Goal: Transaction & Acquisition: Obtain resource

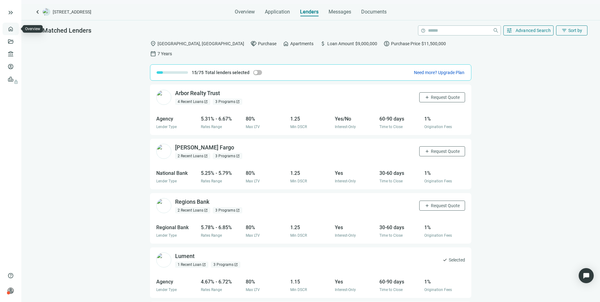
click at [16, 28] on link "Overview" at bounding box center [25, 28] width 19 height 5
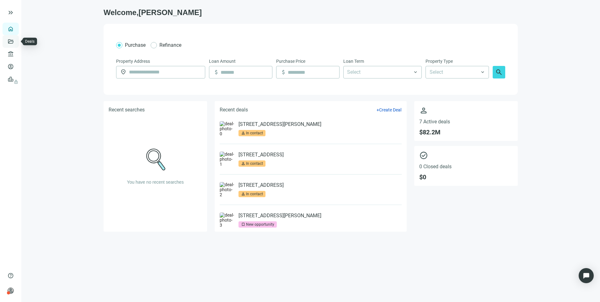
click at [16, 41] on link "Deals" at bounding box center [21, 41] width 11 height 5
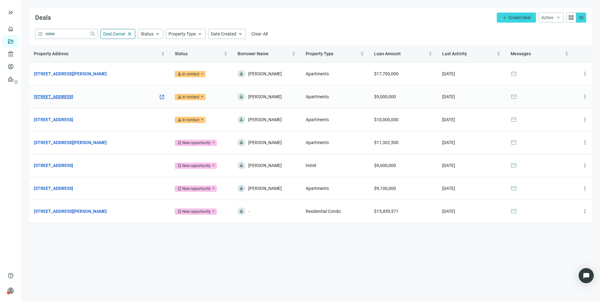
click at [73, 96] on link "[STREET_ADDRESS]" at bounding box center [53, 96] width 39 height 7
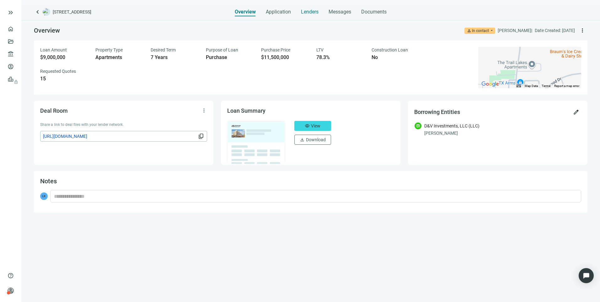
click at [310, 13] on span "Lenders" at bounding box center [310, 12] width 18 height 6
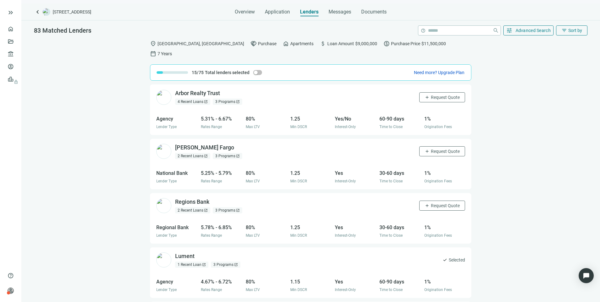
click at [188, 98] on div "4 Recent Loans open_in_new" at bounding box center [192, 101] width 35 height 6
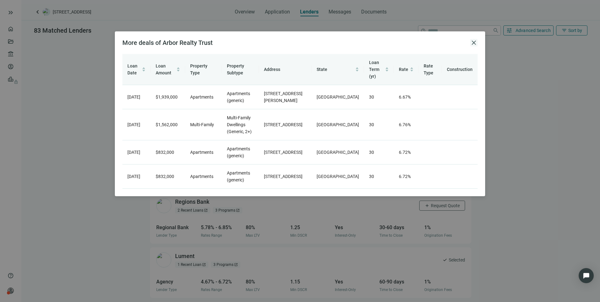
click at [474, 43] on span "close" at bounding box center [474, 43] width 8 height 8
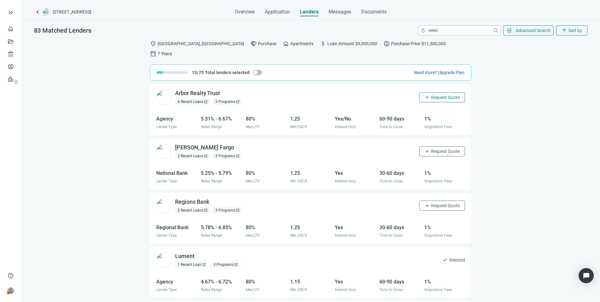
click at [429, 92] on button "add Request Quote" at bounding box center [442, 97] width 46 height 10
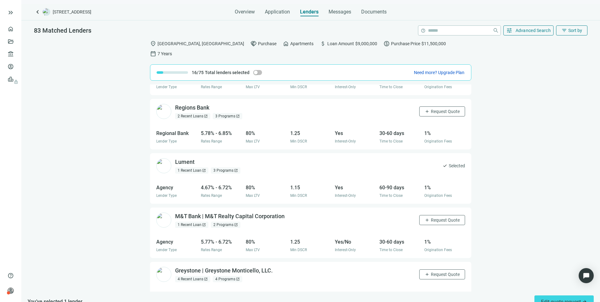
scroll to position [125, 0]
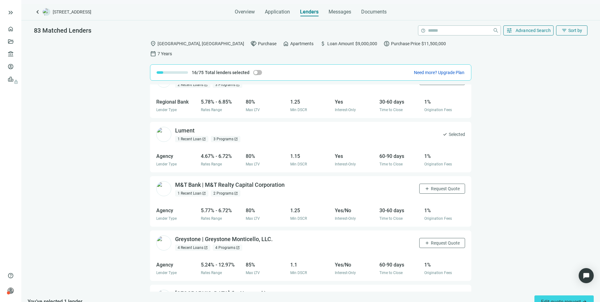
click at [216, 190] on div "2 Programs open_in_new" at bounding box center [225, 193] width 29 height 6
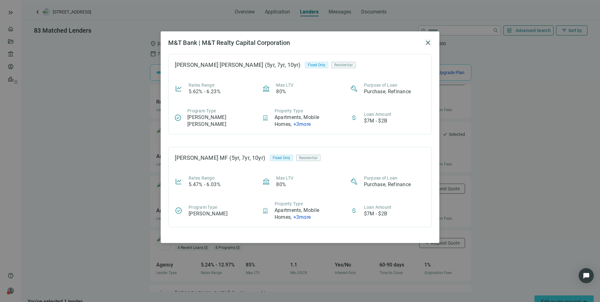
click at [426, 42] on span "close" at bounding box center [428, 43] width 8 height 8
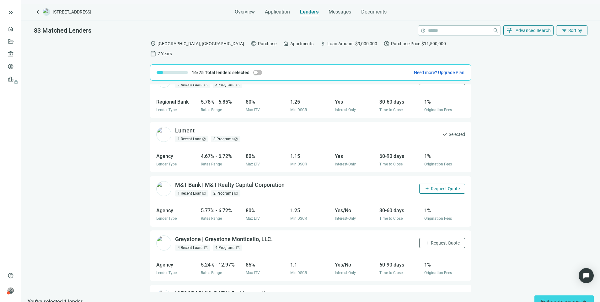
click at [419, 183] on button "add Request Quote" at bounding box center [442, 188] width 46 height 10
click at [438, 240] on span "Request Quote" at bounding box center [445, 242] width 29 height 5
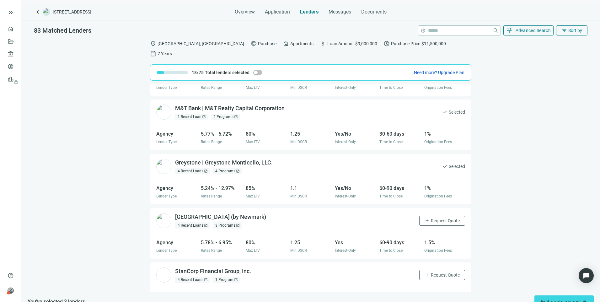
scroll to position [220, 0]
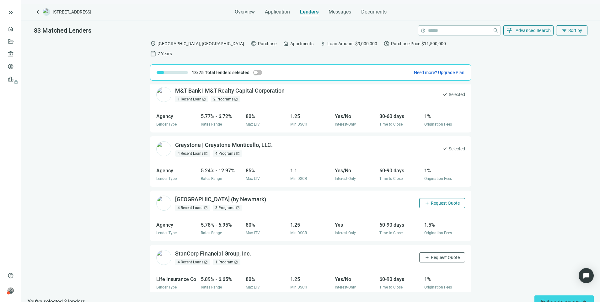
click at [429, 198] on button "add Request Quote" at bounding box center [442, 203] width 46 height 10
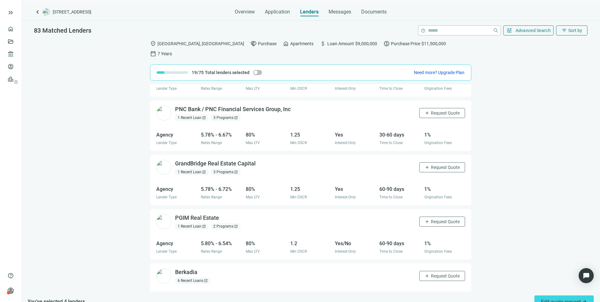
scroll to position [426, 0]
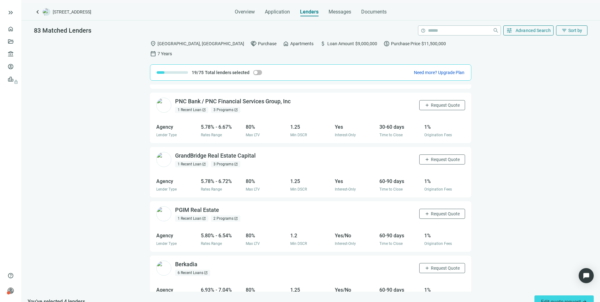
click at [189, 215] on div "1 Recent Loan open_in_new" at bounding box center [191, 218] width 33 height 6
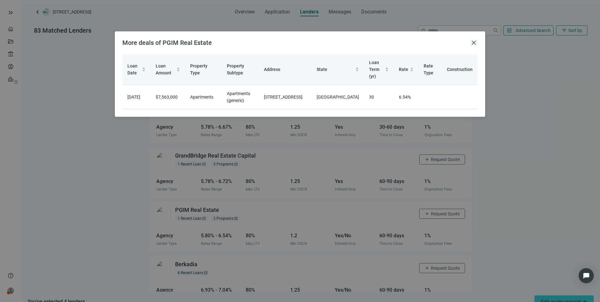
click at [474, 43] on span "close" at bounding box center [474, 43] width 8 height 8
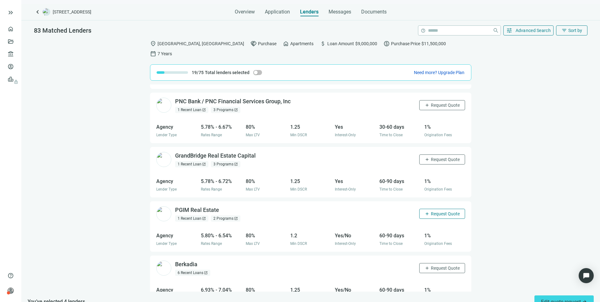
click at [431, 211] on span "Request Quote" at bounding box center [445, 213] width 29 height 5
click at [555, 299] on span "Edit quote request arrow_forward" at bounding box center [564, 302] width 46 height 6
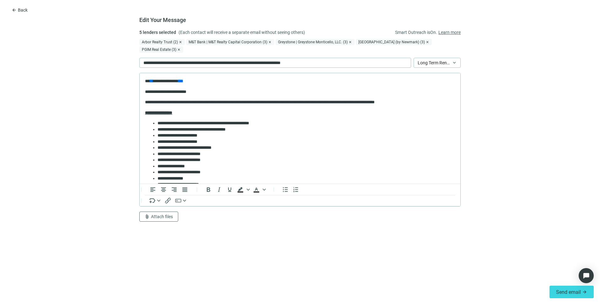
scroll to position [0, 0]
click at [422, 62] on span "Long Term Rental Loan - Purchase/Refinance" at bounding box center [436, 62] width 39 height 9
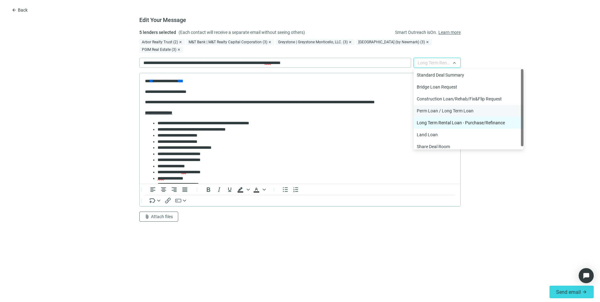
click at [434, 108] on div "Perm Loan / Long Term Loan" at bounding box center [467, 110] width 103 height 7
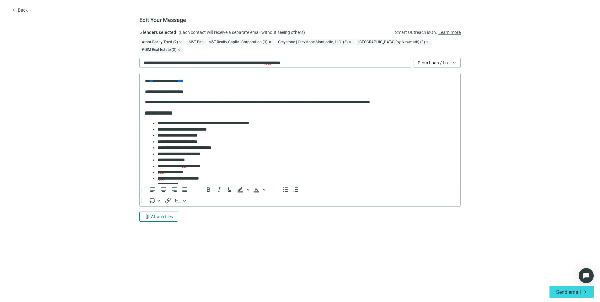
click at [168, 215] on span "Attach files" at bounding box center [162, 216] width 22 height 5
click at [166, 195] on span "Сhoose from deal documents" at bounding box center [173, 192] width 57 height 5
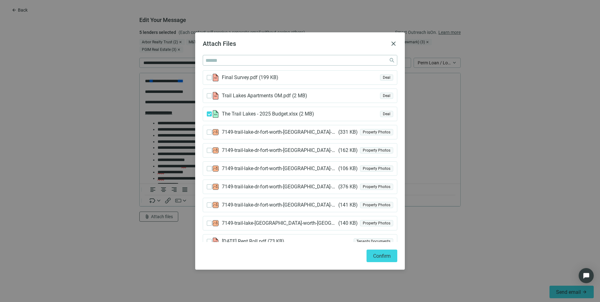
scroll to position [56, 0]
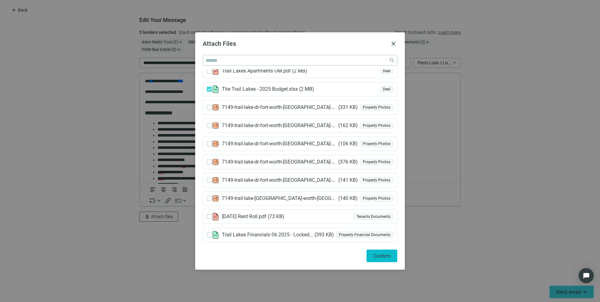
click at [376, 256] on span "Confirm" at bounding box center [382, 256] width 18 height 6
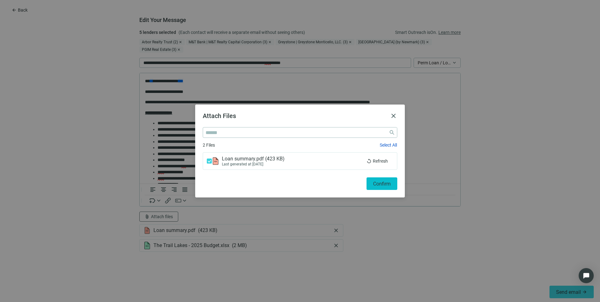
scroll to position [0, 0]
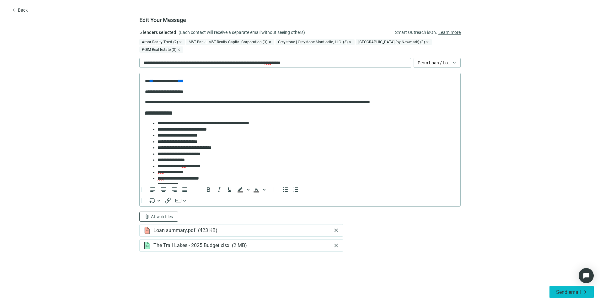
click at [562, 290] on span "Send email" at bounding box center [568, 292] width 25 height 6
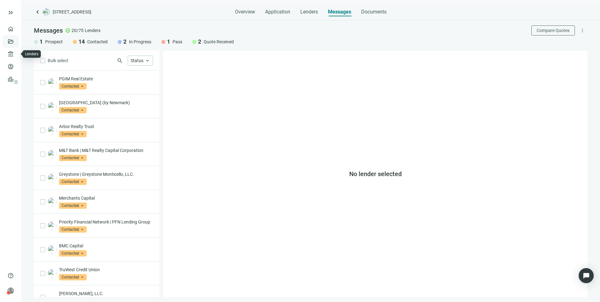
click at [16, 43] on link "Deals" at bounding box center [21, 41] width 11 height 5
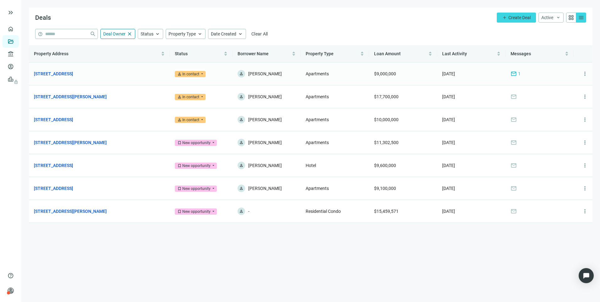
click at [512, 76] on span "mail" at bounding box center [513, 74] width 6 height 6
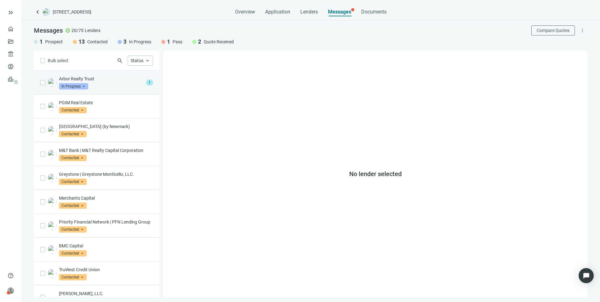
click at [112, 82] on div "Arbor Realty Trust In Progress arrow_drop_down" at bounding box center [101, 83] width 84 height 14
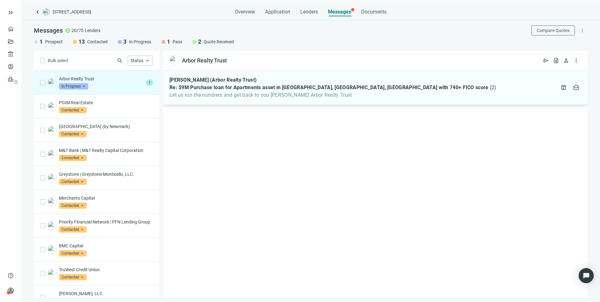
click at [323, 95] on span "Let us run the numbers and get back to you Geoffrey Platt Arbor Realty Trust" at bounding box center [332, 95] width 327 height 6
